Goal: Find specific page/section: Locate a particular part of the current website

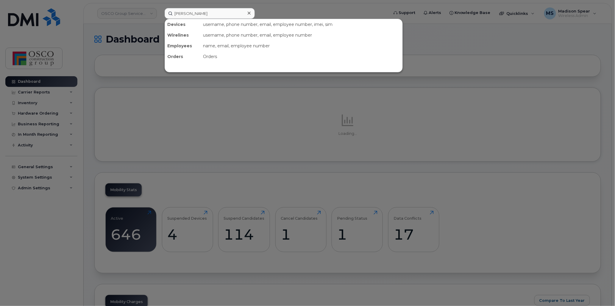
type input "eldar"
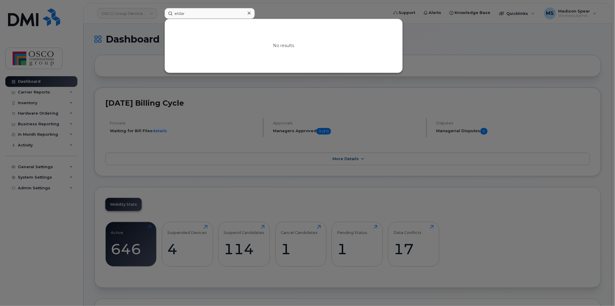
click at [201, 13] on input "eldar" at bounding box center [210, 13] width 90 height 11
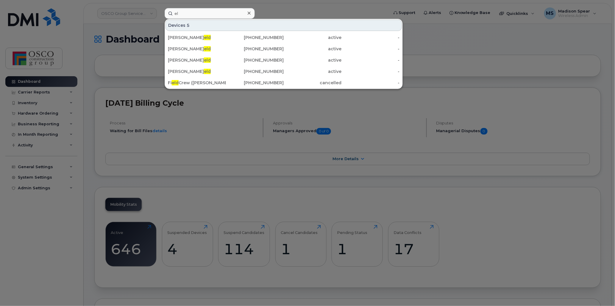
type input "e"
